Goal: Find specific page/section: Find specific page/section

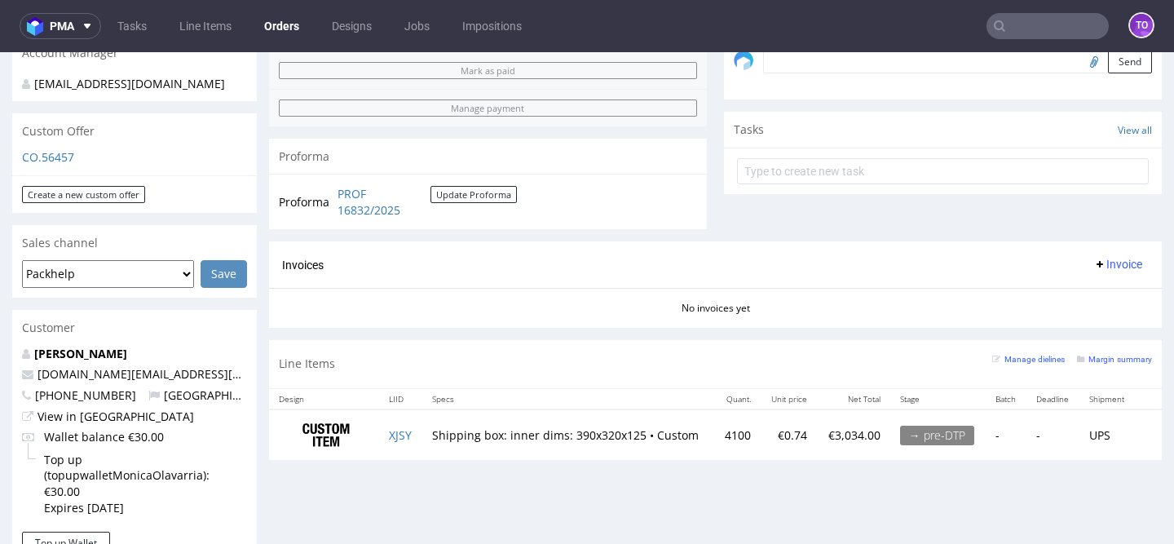
scroll to position [573, 0]
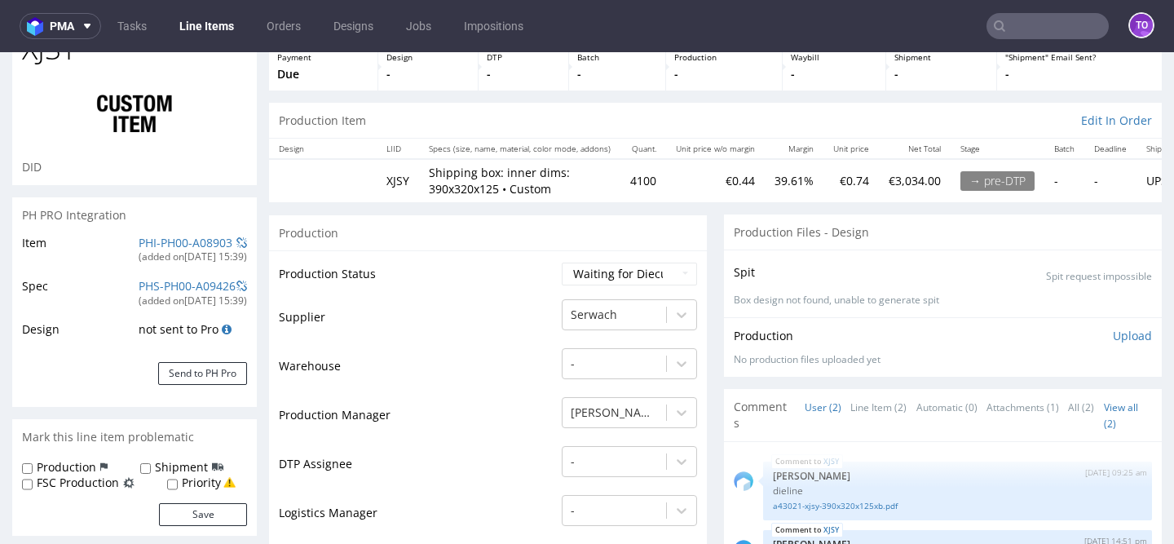
scroll to position [129, 0]
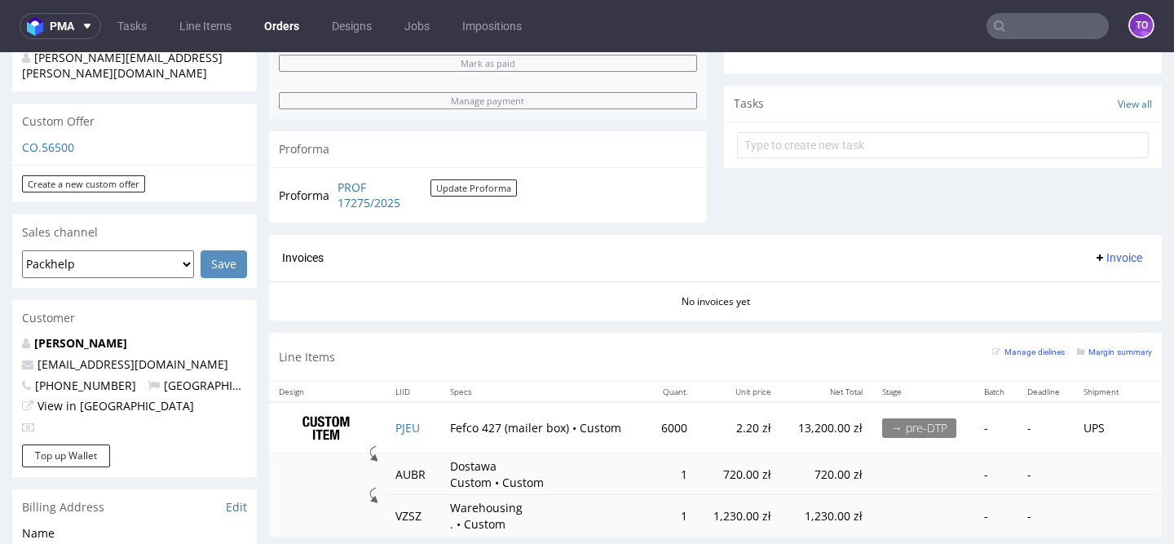
scroll to position [506, 0]
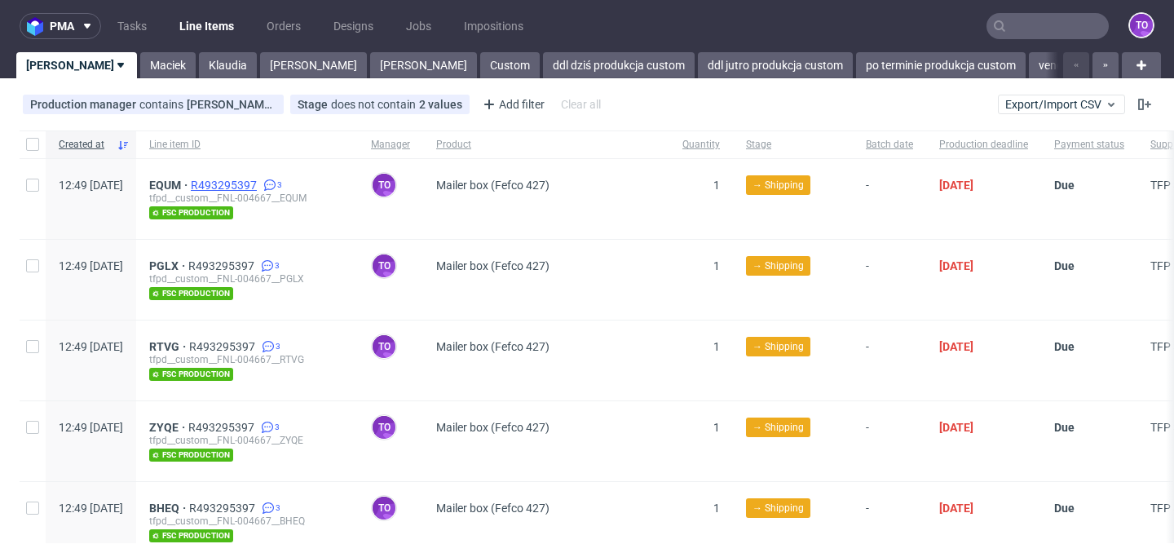
click at [260, 188] on span "R493295397" at bounding box center [225, 185] width 69 height 13
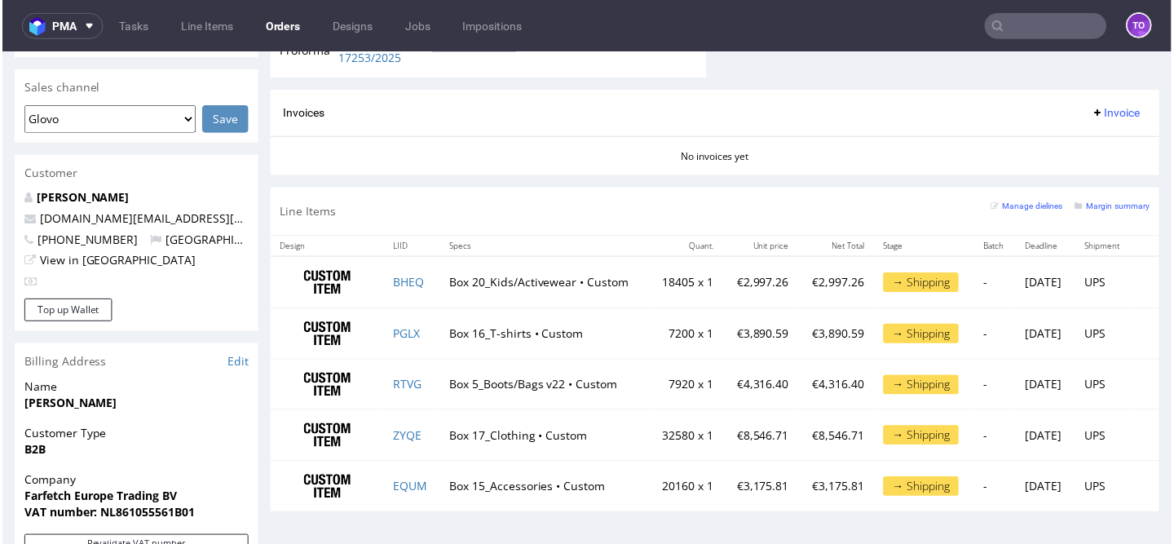
scroll to position [375, 0]
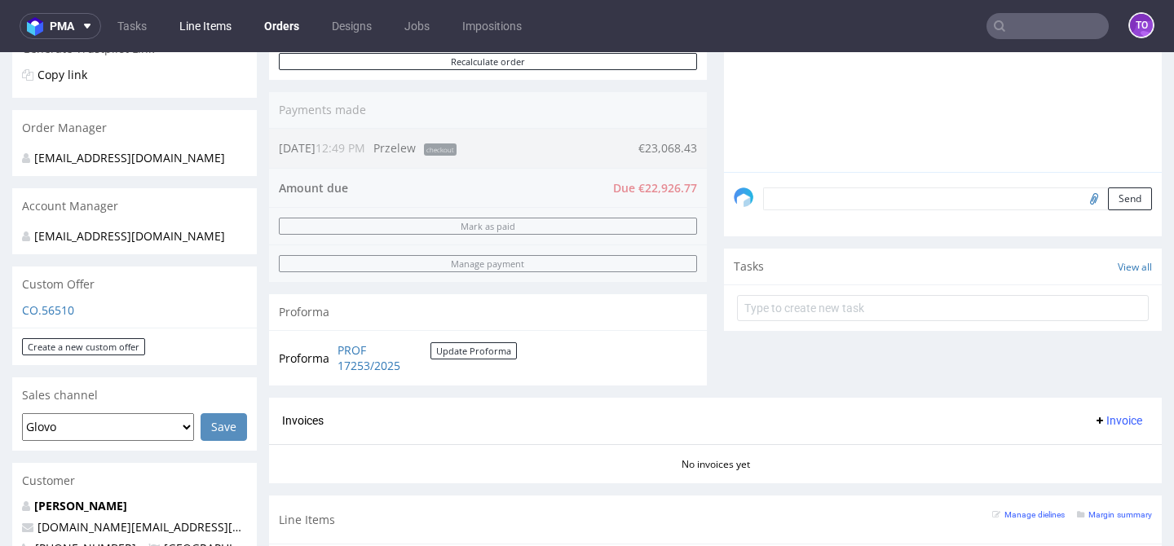
click at [213, 20] on link "Line Items" at bounding box center [206, 26] width 72 height 26
